Goal: Communication & Community: Answer question/provide support

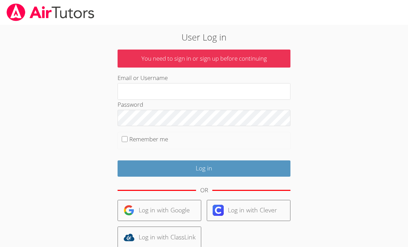
click at [184, 87] on input "Email or Username" at bounding box center [204, 91] width 173 height 17
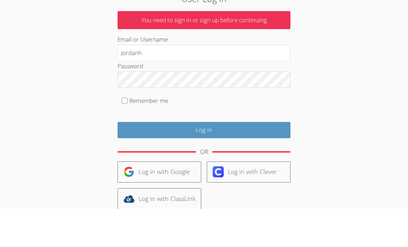
type input "Jordanh"
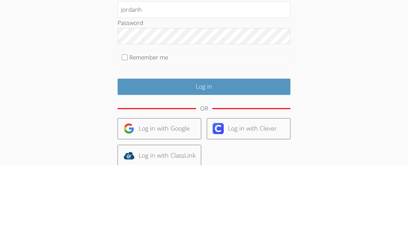
click at [125, 136] on input "Remember me" at bounding box center [125, 139] width 6 height 6
checkbox input "true"
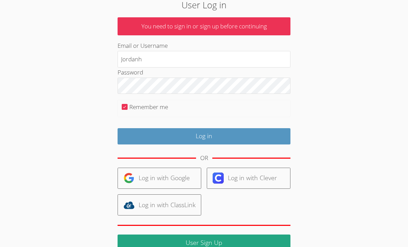
click at [225, 135] on input "Log in" at bounding box center [204, 136] width 173 height 16
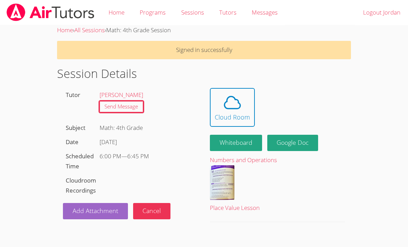
click at [236, 107] on icon at bounding box center [232, 102] width 19 height 19
click at [234, 108] on icon at bounding box center [233, 102] width 16 height 12
click at [240, 101] on icon at bounding box center [232, 102] width 19 height 19
click at [218, 110] on span at bounding box center [232, 102] width 35 height 19
click at [235, 108] on icon at bounding box center [233, 102] width 16 height 12
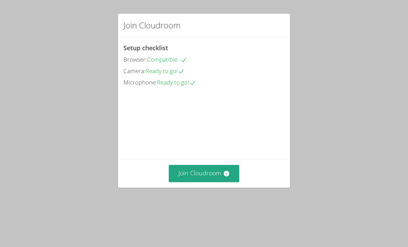
click at [207, 171] on button "Join Cloudroom" at bounding box center [204, 173] width 71 height 17
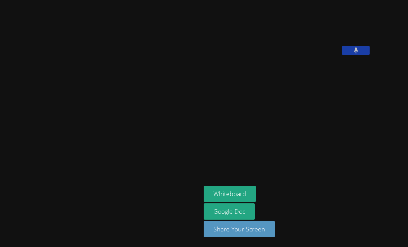
click at [354, 53] on icon at bounding box center [356, 50] width 4 height 6
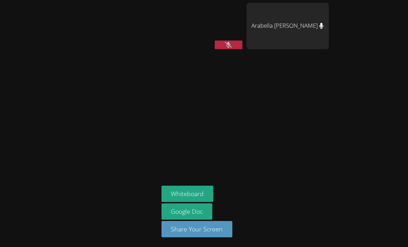
click at [231, 40] on button at bounding box center [229, 44] width 28 height 9
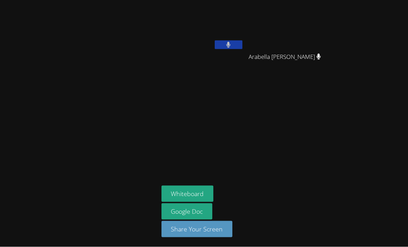
scroll to position [22, 0]
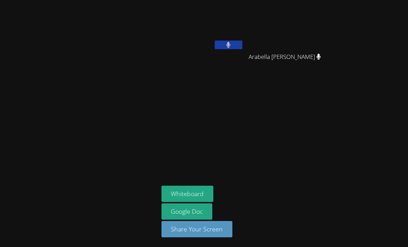
click at [217, 229] on button "Share Your Screen" at bounding box center [197, 229] width 71 height 16
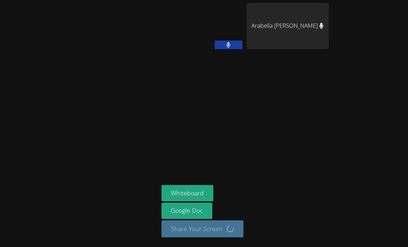
click at [4, 134] on div at bounding box center [79, 123] width 153 height 241
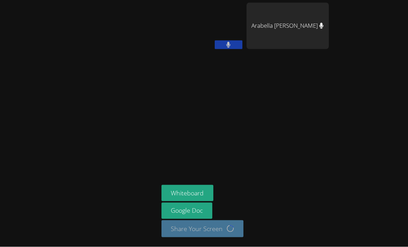
scroll to position [0, 0]
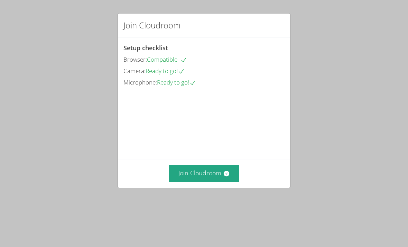
click at [227, 145] on video at bounding box center [176, 119] width 104 height 52
click at [208, 182] on button "Join Cloudroom" at bounding box center [204, 173] width 71 height 17
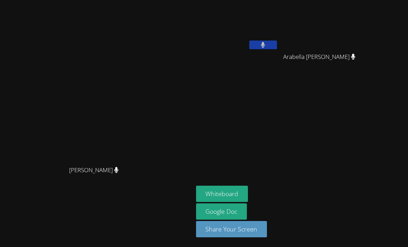
click at [24, 237] on div "Roxanne Sego Roxanne Sego" at bounding box center [97, 123] width 188 height 241
click at [266, 40] on button at bounding box center [263, 44] width 28 height 9
click at [269, 40] on button at bounding box center [263, 44] width 28 height 9
click at [266, 40] on button at bounding box center [263, 44] width 28 height 9
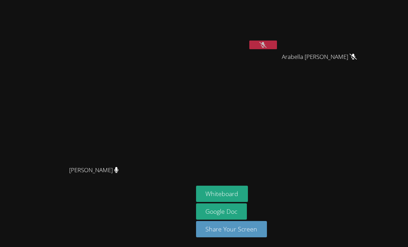
click at [267, 42] on icon at bounding box center [263, 45] width 7 height 6
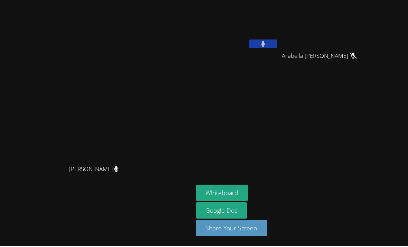
scroll to position [0, 0]
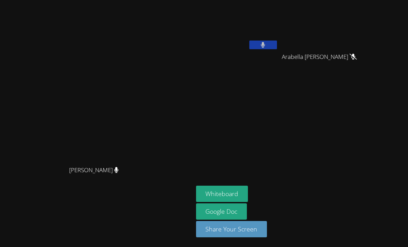
click at [240, 15] on video at bounding box center [237, 26] width 82 height 46
click at [225, 32] on video at bounding box center [237, 26] width 82 height 46
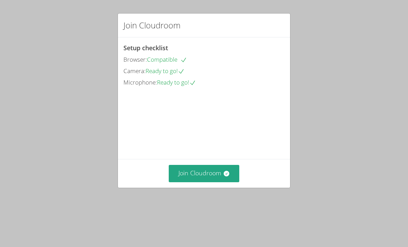
click at [213, 182] on button "Join Cloudroom" at bounding box center [204, 173] width 71 height 17
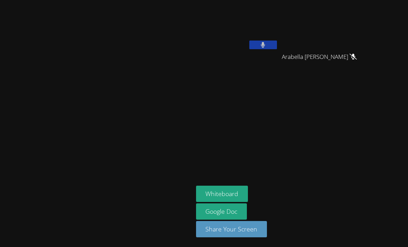
click at [405, 240] on div "[PERSON_NAME] [PERSON_NAME] Arabella [PERSON_NAME] [PERSON_NAME] Whiteboard Goo…" at bounding box center [204, 123] width 408 height 247
click at [277, 44] on button at bounding box center [263, 44] width 28 height 9
click at [277, 45] on button at bounding box center [263, 44] width 28 height 9
click at [265, 46] on icon at bounding box center [263, 45] width 4 height 6
click at [267, 44] on icon at bounding box center [263, 45] width 7 height 6
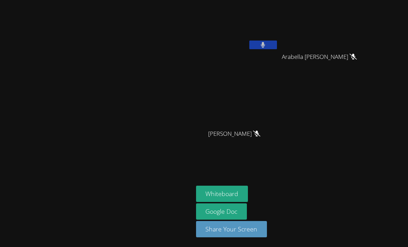
click at [248, 202] on button "Whiteboard" at bounding box center [222, 193] width 52 height 16
click at [262, 42] on icon at bounding box center [263, 45] width 4 height 6
click at [235, 202] on button "Whiteboard" at bounding box center [222, 193] width 52 height 16
click at [277, 44] on button at bounding box center [263, 44] width 28 height 9
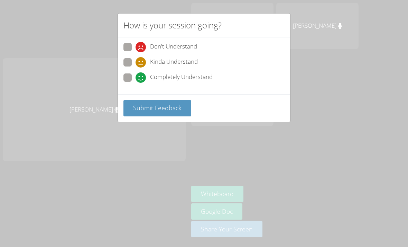
click at [136, 83] on span at bounding box center [136, 83] width 0 height 0
click at [136, 75] on input "Completely Understand" at bounding box center [139, 76] width 6 height 6
radio input "true"
click at [177, 108] on span "Submit Feedback" at bounding box center [157, 107] width 48 height 8
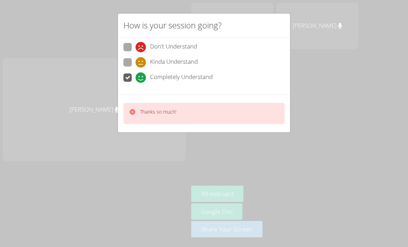
click at [321, 45] on div "How is your session going? Don't Understand Kinda Understand Completely Underst…" at bounding box center [204, 123] width 408 height 247
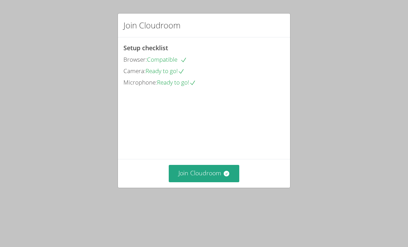
click at [185, 168] on button "Join Cloudroom" at bounding box center [204, 173] width 71 height 17
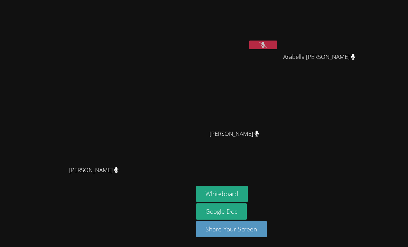
click at [212, 202] on button "Whiteboard" at bounding box center [222, 193] width 52 height 16
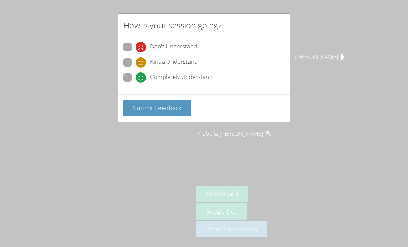
click at [181, 58] on span "Kinda Understand" at bounding box center [174, 62] width 48 height 10
click at [142, 58] on input "Kinda Understand" at bounding box center [139, 61] width 6 height 6
radio input "true"
click at [142, 64] on icon at bounding box center [141, 62] width 10 height 10
click at [142, 64] on input "Kinda Understand" at bounding box center [139, 61] width 6 height 6
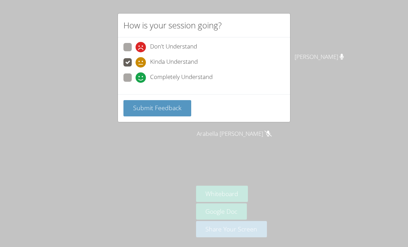
click at [164, 107] on span "Submit Feedback" at bounding box center [157, 107] width 48 height 8
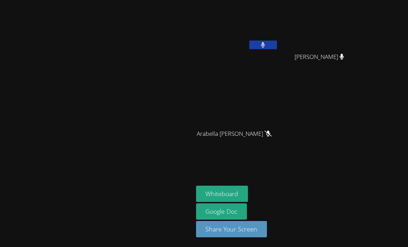
click at [277, 47] on button at bounding box center [263, 44] width 28 height 9
click at [277, 42] on button at bounding box center [263, 44] width 28 height 9
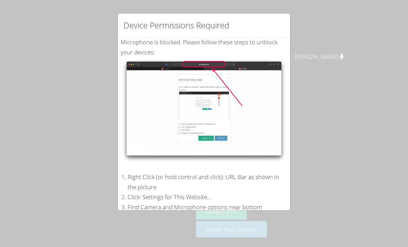
click at [307, 45] on div "Device Permissions Required Microphone is blocked . Please follow these steps t…" at bounding box center [204, 123] width 408 height 247
click at [281, 29] on div "Device Permissions Required" at bounding box center [204, 25] width 172 height 24
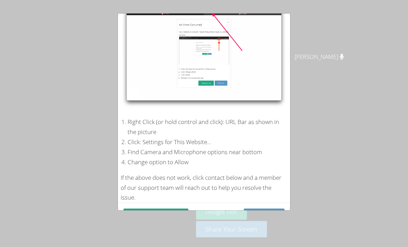
scroll to position [55, 0]
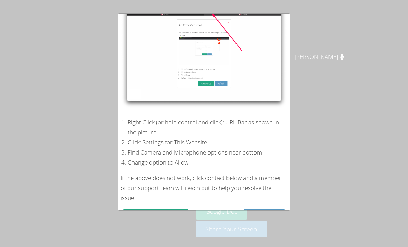
click at [268, 216] on button "Refresh" at bounding box center [264, 217] width 41 height 16
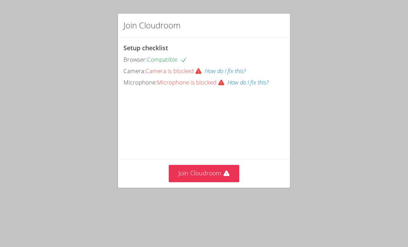
click at [222, 170] on button "Join Cloudroom" at bounding box center [204, 173] width 71 height 17
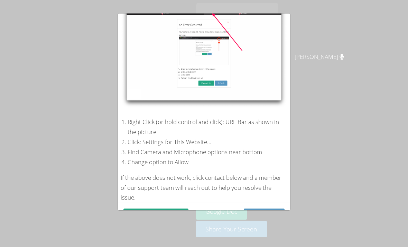
scroll to position [55, 0]
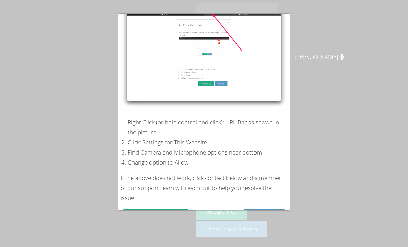
click at [168, 218] on button "Contact Support" at bounding box center [156, 217] width 65 height 16
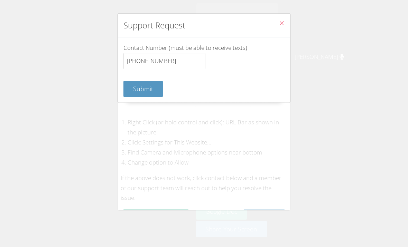
click at [285, 22] on button "Close" at bounding box center [281, 23] width 17 height 21
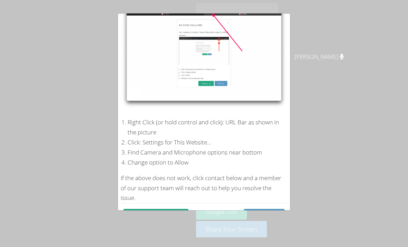
scroll to position [19, 0]
click at [306, 226] on div "Device Permissions Required Camera is blocked . Please follow these steps to un…" at bounding box center [204, 123] width 408 height 247
click at [296, 236] on div "Device Permissions Required Camera is blocked . Please follow these steps to un…" at bounding box center [204, 123] width 408 height 247
click at [176, 215] on button "Contact Support" at bounding box center [156, 217] width 65 height 16
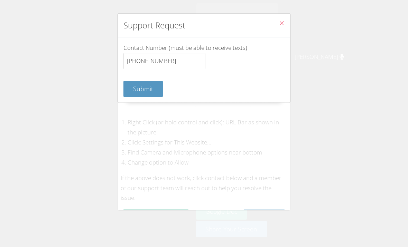
click at [158, 91] on button "Submit" at bounding box center [143, 89] width 39 height 16
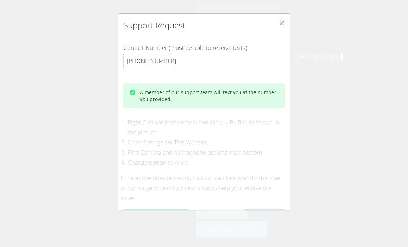
click at [286, 24] on button "Close" at bounding box center [281, 23] width 17 height 21
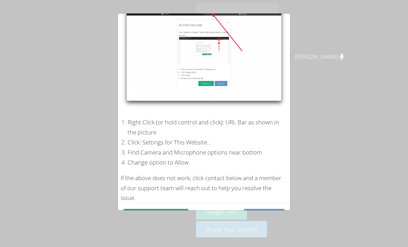
scroll to position [22, 0]
click at [133, 209] on button "Contact Support" at bounding box center [156, 217] width 65 height 16
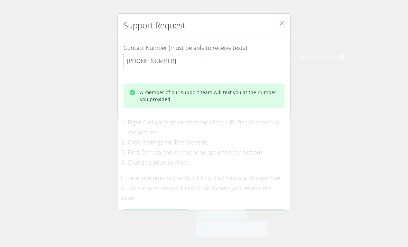
click at [278, 22] on button "Close" at bounding box center [281, 23] width 17 height 21
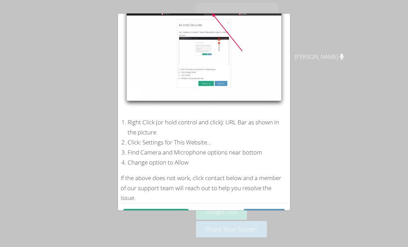
click at [314, 29] on div "Device Permissions Required Camera is blocked . Please follow these steps to un…" at bounding box center [204, 123] width 408 height 247
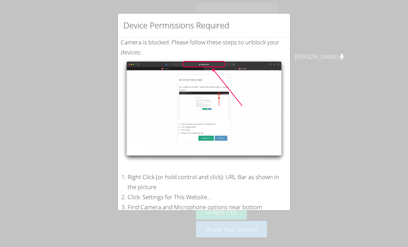
scroll to position [0, 0]
click at [76, 201] on div "Device Permissions Required Camera is blocked . Please follow these steps to un…" at bounding box center [204, 123] width 408 height 247
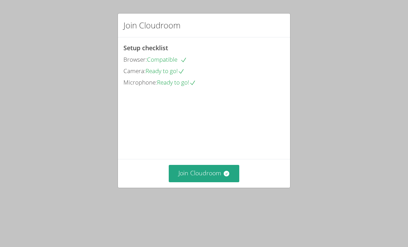
click at [196, 172] on button "Join Cloudroom" at bounding box center [204, 173] width 71 height 17
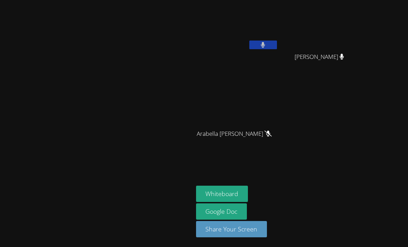
click at [249, 41] on button at bounding box center [263, 44] width 28 height 9
click at [246, 36] on div "Jordan Hudson Abigail Ayotunde Abigail Ayotunde Arabella Jean-Marie Arabella Je…" at bounding box center [279, 78] width 167 height 151
click at [260, 42] on icon at bounding box center [263, 45] width 7 height 6
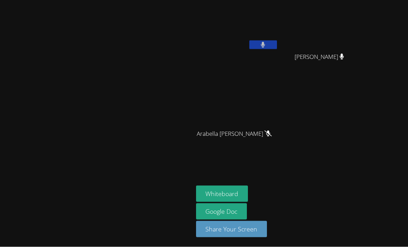
scroll to position [7, 0]
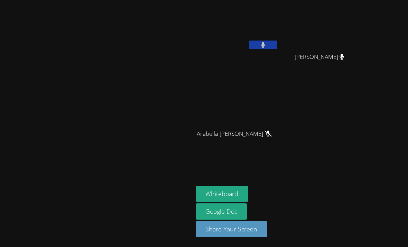
click at [249, 40] on button at bounding box center [263, 44] width 28 height 9
click at [267, 40] on button at bounding box center [263, 44] width 28 height 9
